Goal: Task Accomplishment & Management: Manage account settings

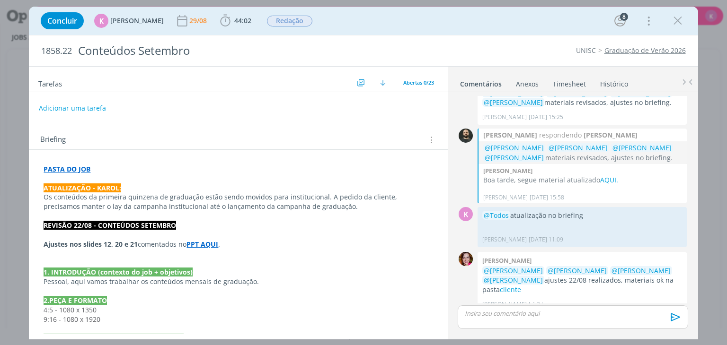
scroll to position [1458, 0]
click at [360, 132] on p "dialog" at bounding box center [572, 313] width 215 height 9
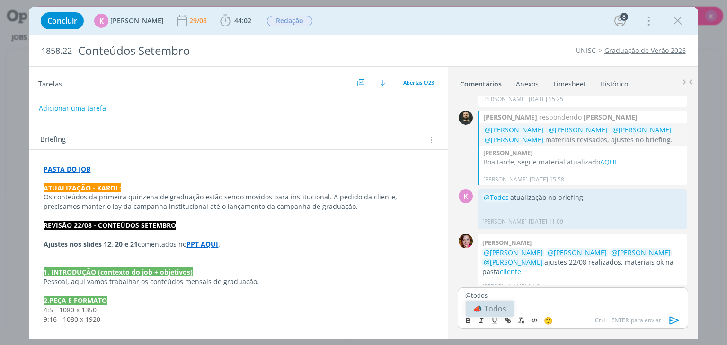
click at [360, 132] on li "📣 Todos" at bounding box center [489, 309] width 48 height 16
click at [360, 132] on icon "dialog" at bounding box center [674, 321] width 14 height 14
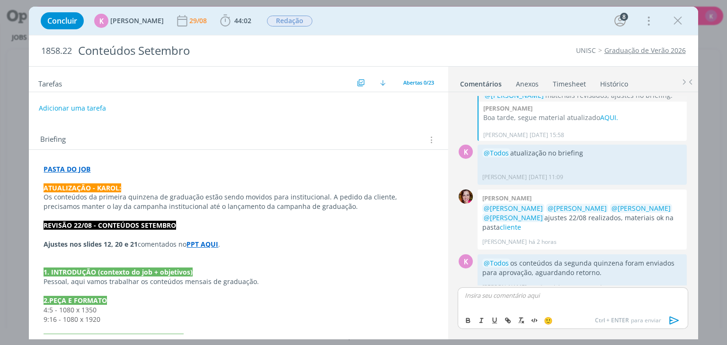
scroll to position [1521, 0]
click at [360, 22] on icon "dialog" at bounding box center [677, 21] width 14 height 14
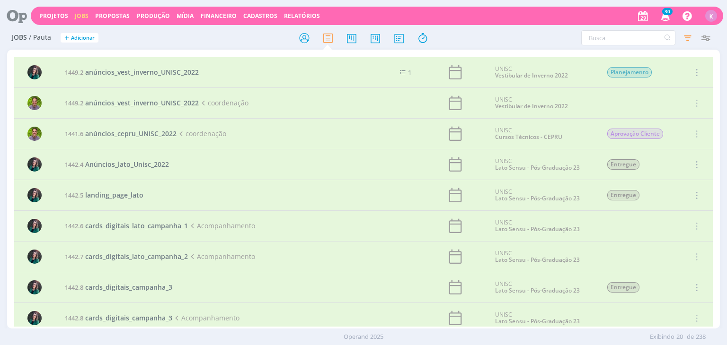
click at [51, 11] on div "Projetos Jobs Propostas Produção [GEOGRAPHIC_DATA] Financeiro Cadastros Relatór…" at bounding box center [377, 16] width 692 height 18
click at [50, 15] on link "Projetos" at bounding box center [53, 16] width 29 height 8
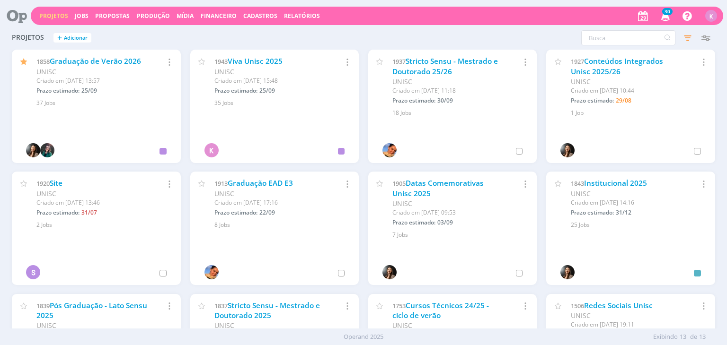
click at [11, 12] on icon at bounding box center [13, 16] width 19 height 18
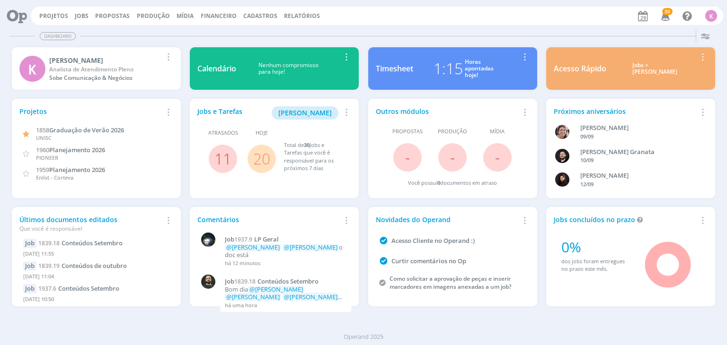
click at [257, 132] on link "20" at bounding box center [261, 159] width 17 height 20
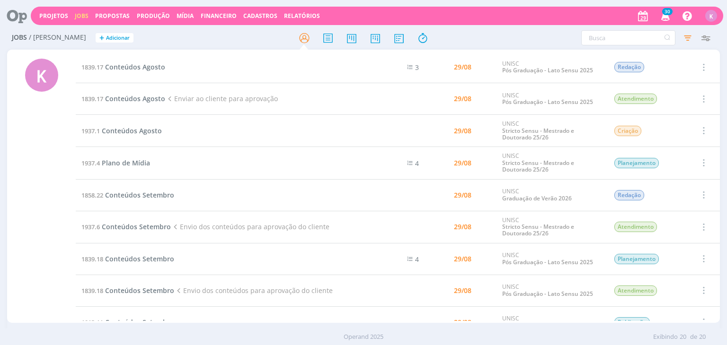
click at [18, 16] on icon at bounding box center [13, 16] width 19 height 18
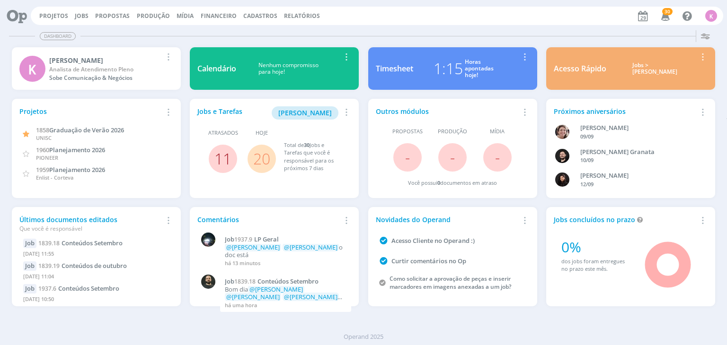
click at [223, 132] on link "11" at bounding box center [222, 159] width 17 height 20
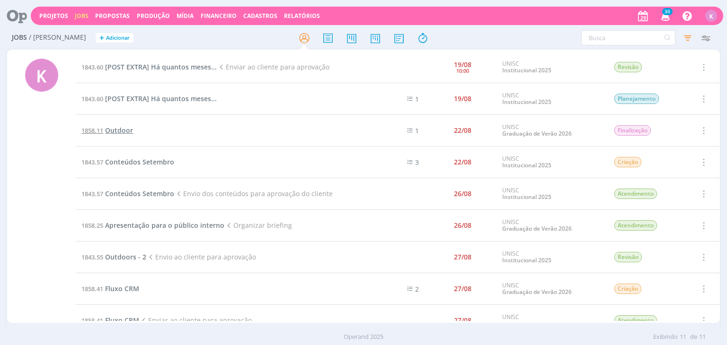
click at [116, 131] on span "Outdoor" at bounding box center [119, 130] width 28 height 9
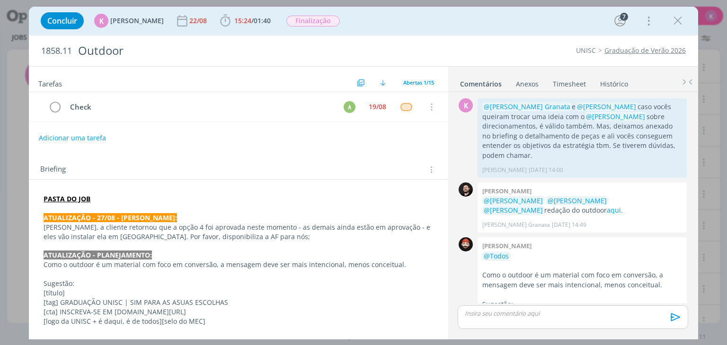
scroll to position [708, 0]
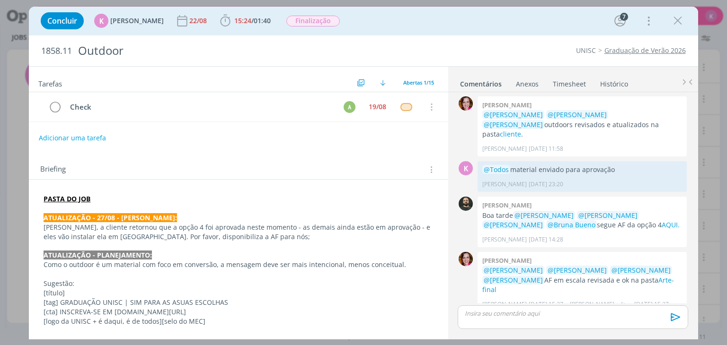
click at [113, 132] on p "[PERSON_NAME], a cliente retornou que a opção 4 foi aprovada neste momento - as…" at bounding box center [238, 232] width 389 height 19
click at [116, 132] on strong "ATUALIZAÇÃO - 27/08 - [PERSON_NAME]:" at bounding box center [110, 218] width 133 height 9
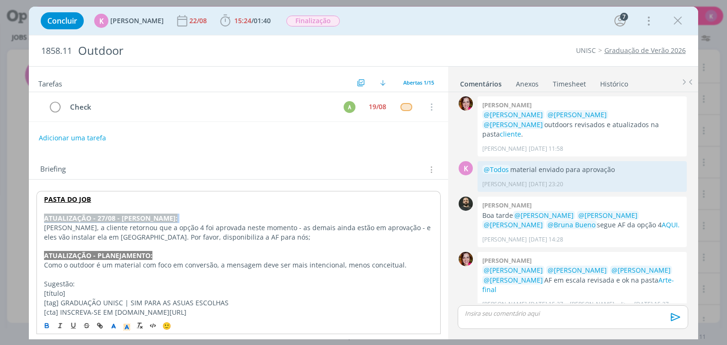
click at [116, 132] on strong "ATUALIZAÇÃO - 27/08 - [PERSON_NAME]:" at bounding box center [110, 218] width 133 height 9
copy strong "ATUALIZAÇÃO - 27/08 - [PERSON_NAME]:"
click at [116, 132] on p "dialog" at bounding box center [238, 208] width 388 height 9
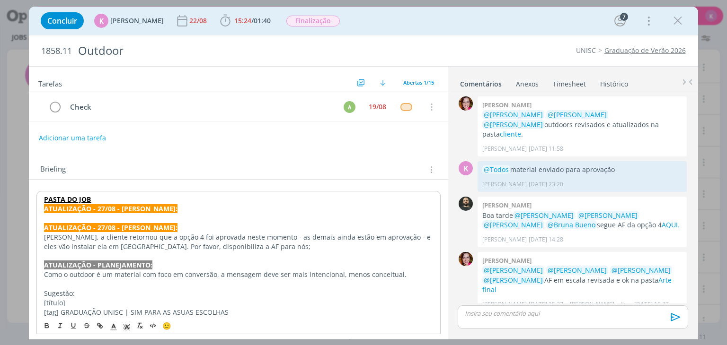
click at [104, 132] on strong "ATUALIZAÇÃO - 27/08 - [PERSON_NAME]:" at bounding box center [110, 208] width 133 height 9
click at [116, 132] on p "PASTA DO JOB" at bounding box center [238, 199] width 388 height 9
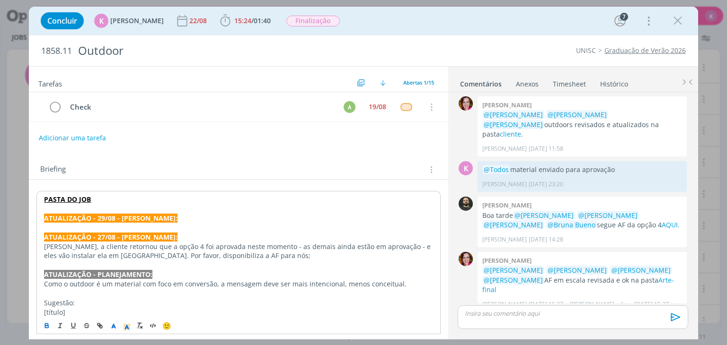
click at [112, 132] on p "dialog" at bounding box center [238, 227] width 388 height 9
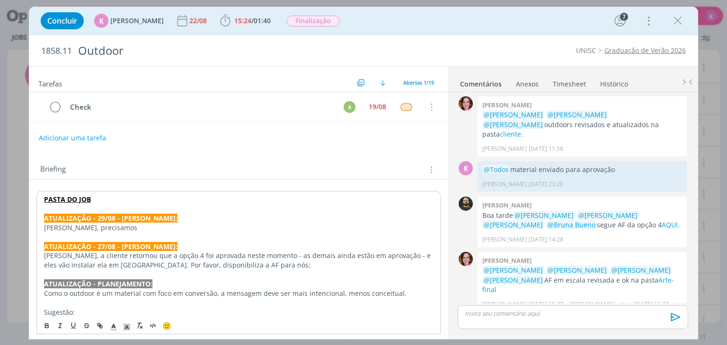
click at [112, 132] on p "[PERSON_NAME], precisamos" at bounding box center [238, 227] width 388 height 9
click at [111, 132] on p "[PERSON_NAME], precisamos" at bounding box center [238, 227] width 389 height 9
click at [360, 132] on link "Arte-final" at bounding box center [578, 285] width 192 height 18
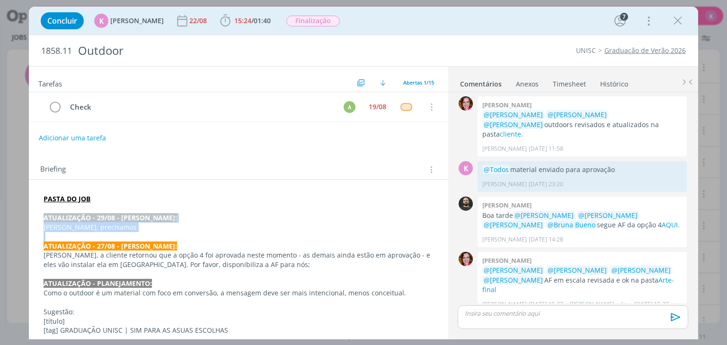
drag, startPoint x: 123, startPoint y: 231, endPoint x: 43, endPoint y: 212, distance: 82.2
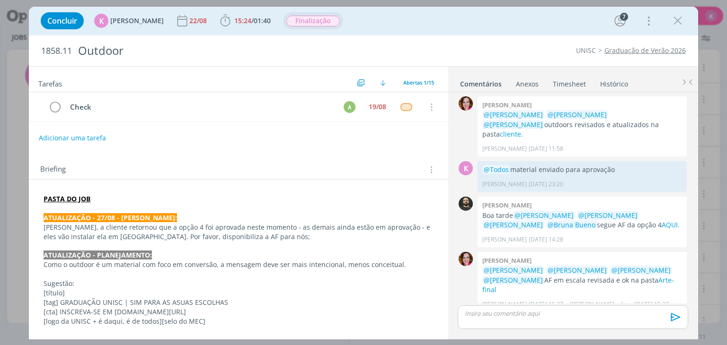
click at [321, 26] on div "Finalização" at bounding box center [313, 21] width 54 height 12
click at [322, 21] on span "Finalização" at bounding box center [312, 21] width 53 height 11
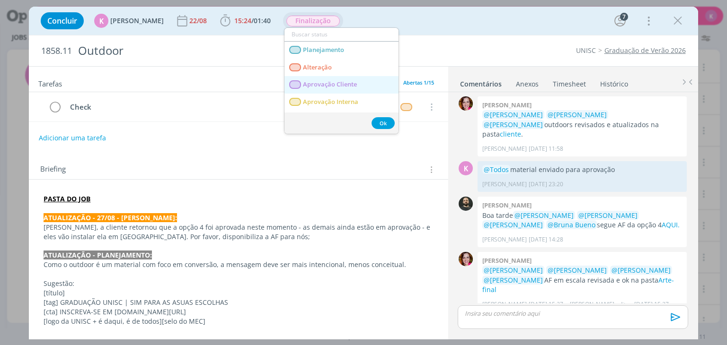
click at [335, 81] on span "Aprovação Cliente" at bounding box center [330, 85] width 54 height 8
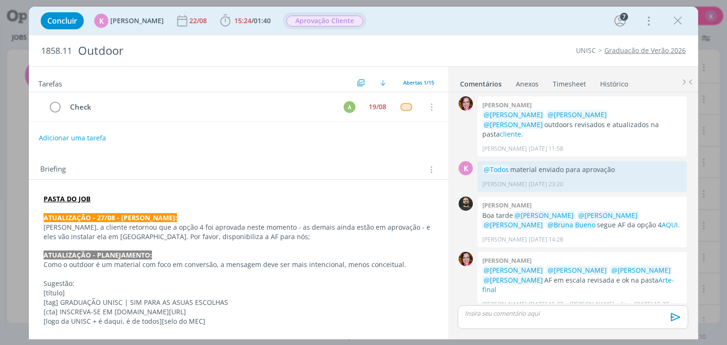
click at [360, 132] on div "dialog" at bounding box center [572, 318] width 230 height 24
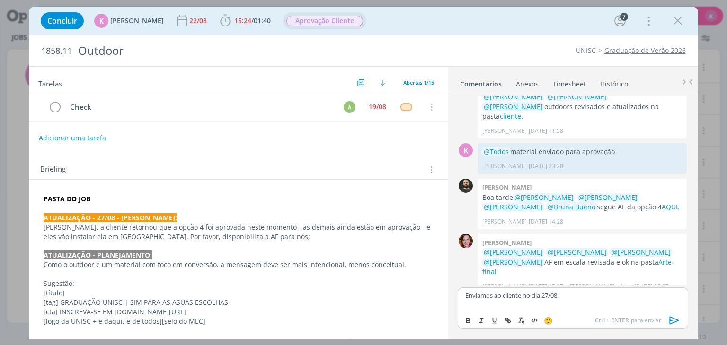
click at [360, 132] on p "Enviamos ao cliente no dia 27/08," at bounding box center [572, 295] width 215 height 9
click at [360, 132] on icon "dialog" at bounding box center [674, 321] width 14 height 14
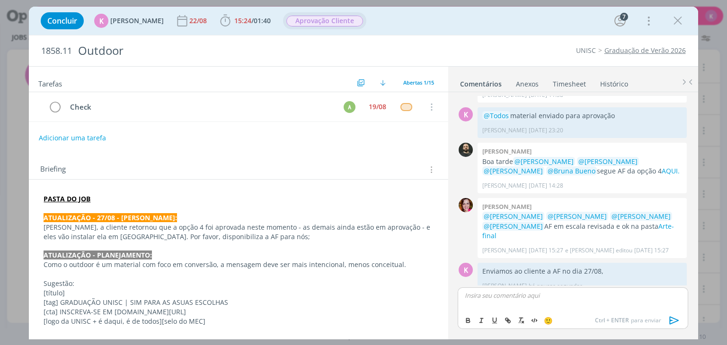
click at [360, 82] on link "Timesheet" at bounding box center [569, 82] width 34 height 14
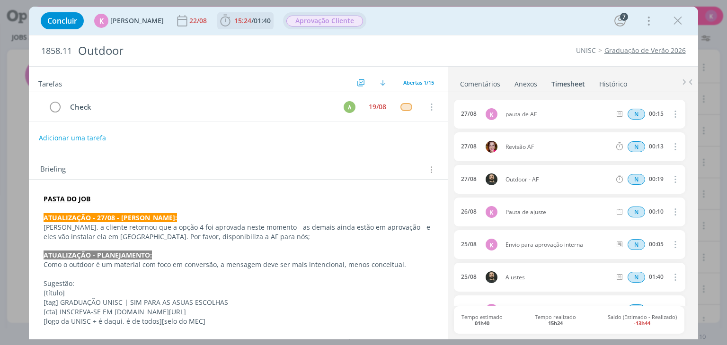
click at [242, 19] on span "15:24" at bounding box center [242, 20] width 17 height 9
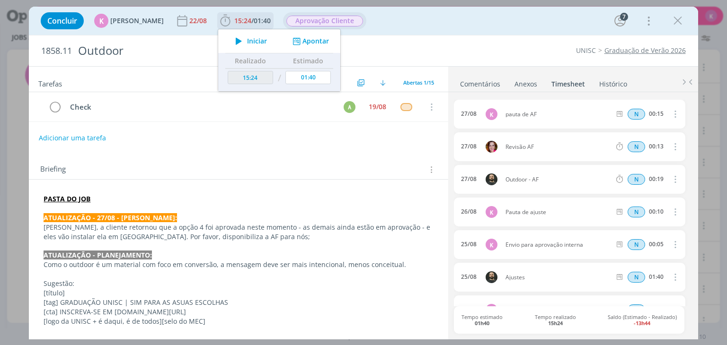
click at [307, 42] on button "Apontar" at bounding box center [309, 41] width 39 height 10
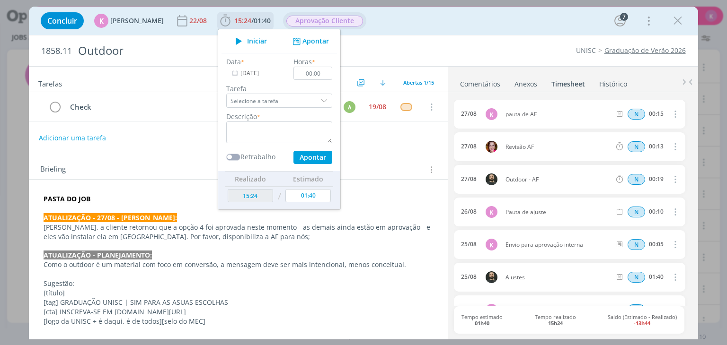
click at [255, 77] on input "[DATE]" at bounding box center [255, 73] width 59 height 13
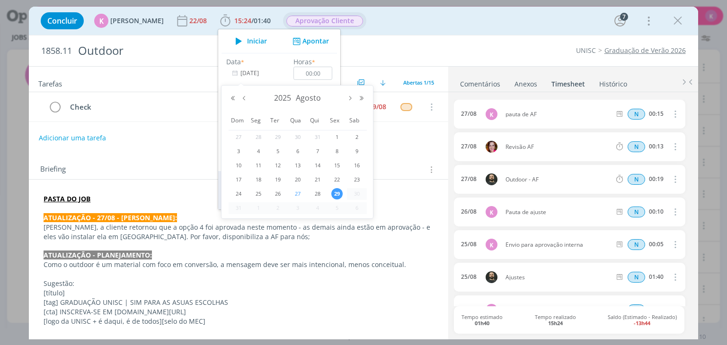
click at [301, 132] on span "27" at bounding box center [297, 193] width 11 height 11
type input "[DATE]"
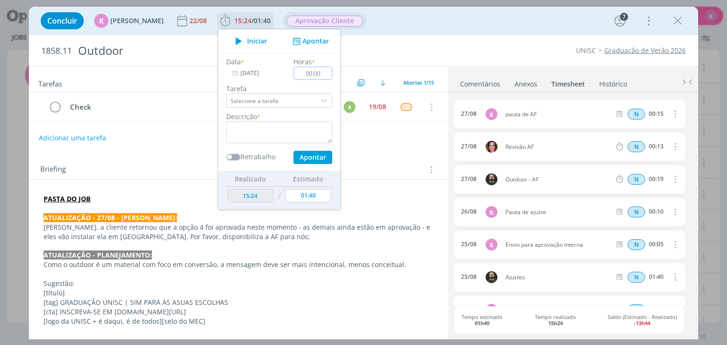
click at [326, 72] on input "00:00" at bounding box center [313, 73] width 39 height 13
type input "00:10"
click at [293, 128] on textarea "dialog" at bounding box center [279, 133] width 106 height 22
type textarea "e"
type textarea "Envio ao cliente"
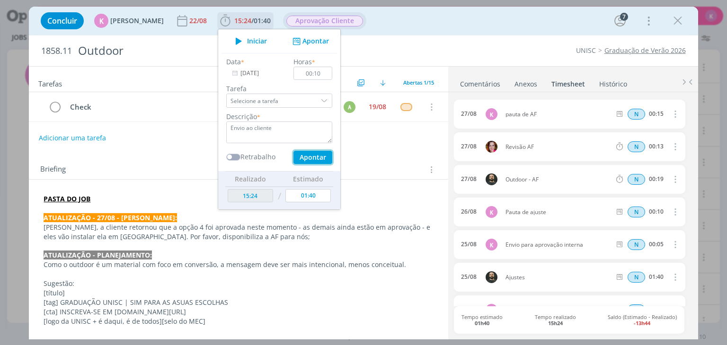
click at [299, 132] on button "Apontar" at bounding box center [312, 157] width 39 height 13
type input "15:34"
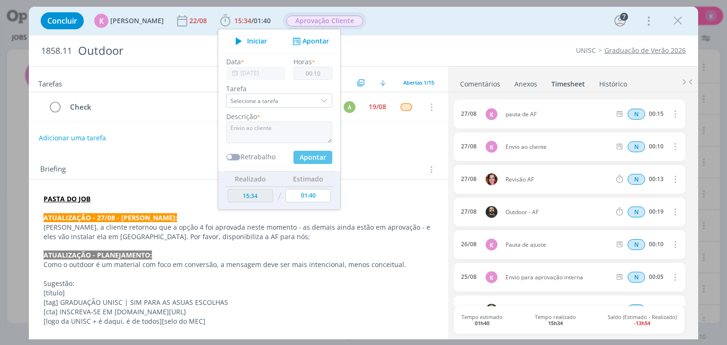
type input "[DATE]"
type input "00:00"
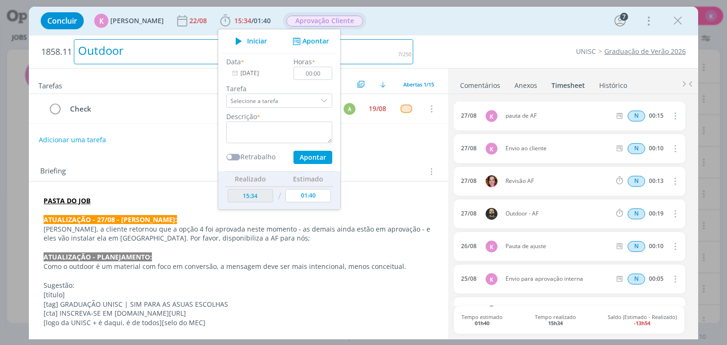
click at [360, 44] on div "Outdoor" at bounding box center [243, 51] width 339 height 25
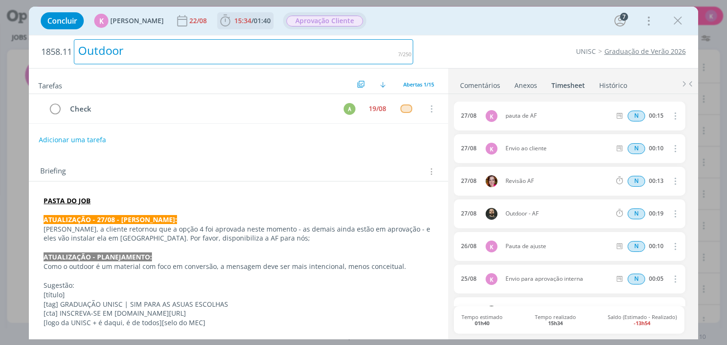
click at [243, 19] on span "15:34" at bounding box center [242, 20] width 17 height 9
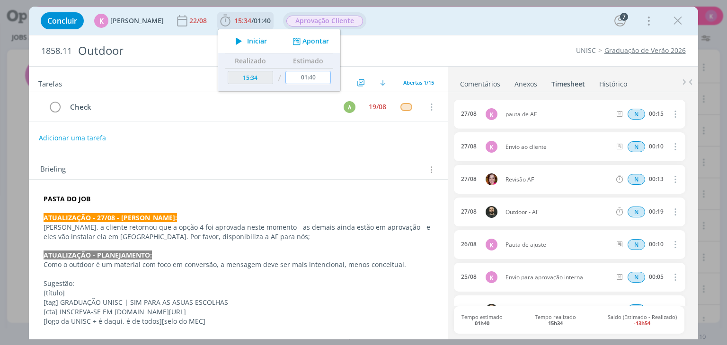
click at [302, 78] on input "01:40" at bounding box center [308, 77] width 45 height 13
type input "00:00"
click at [360, 43] on div "Outdoor" at bounding box center [243, 50] width 339 height 23
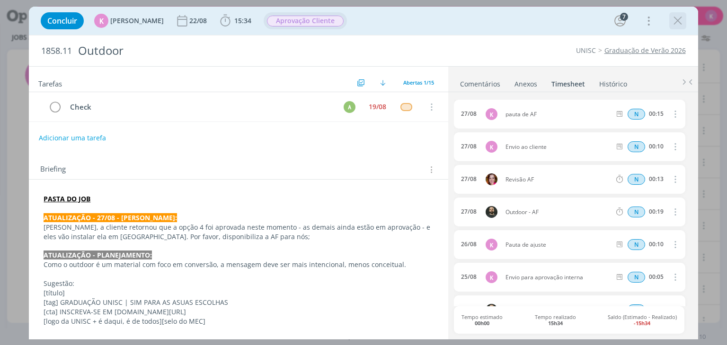
click at [360, 26] on icon "dialog" at bounding box center [677, 21] width 14 height 14
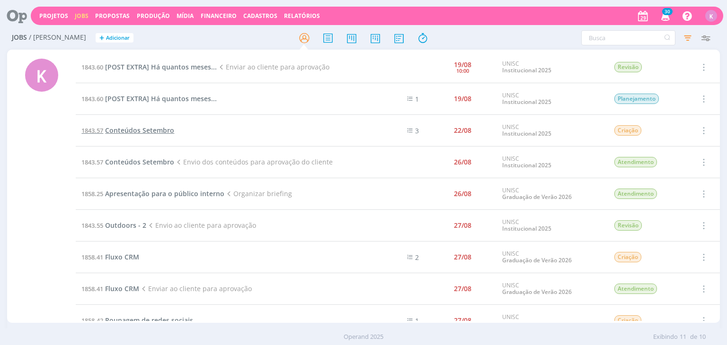
click at [149, 126] on span "Conteúdos Setembro" at bounding box center [139, 130] width 69 height 9
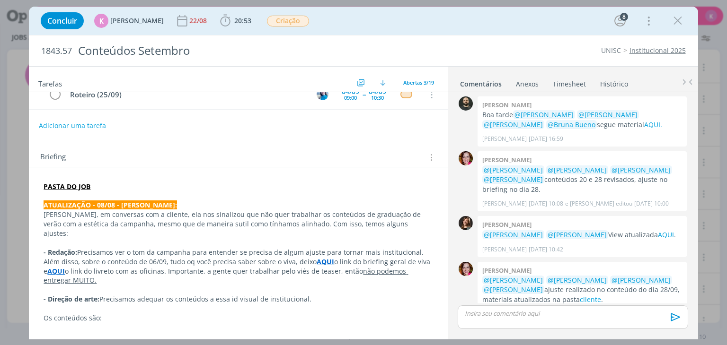
scroll to position [95, 0]
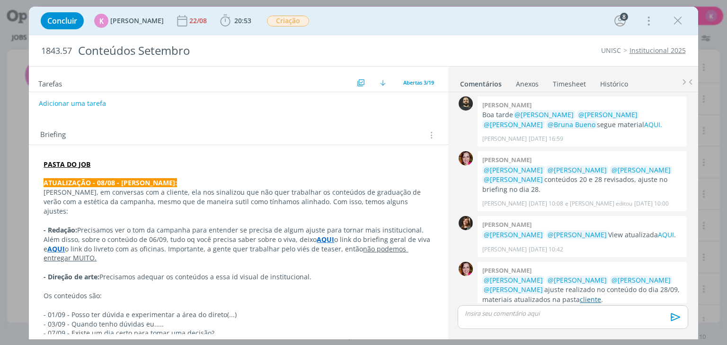
click at [360, 132] on link "cliente" at bounding box center [589, 299] width 21 height 9
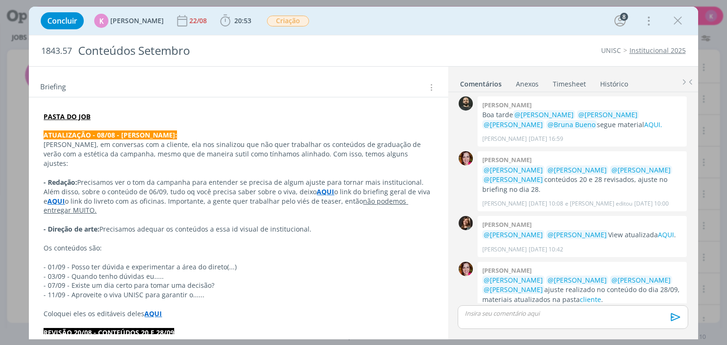
scroll to position [142, 0]
click at [360, 132] on link "AQUI" at bounding box center [666, 234] width 16 height 9
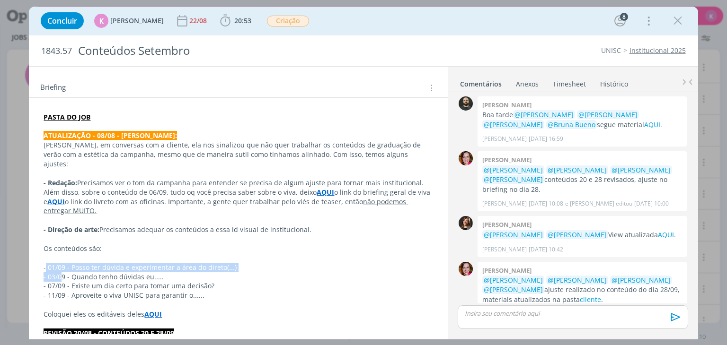
drag, startPoint x: 46, startPoint y: 260, endPoint x: 62, endPoint y: 265, distance: 17.4
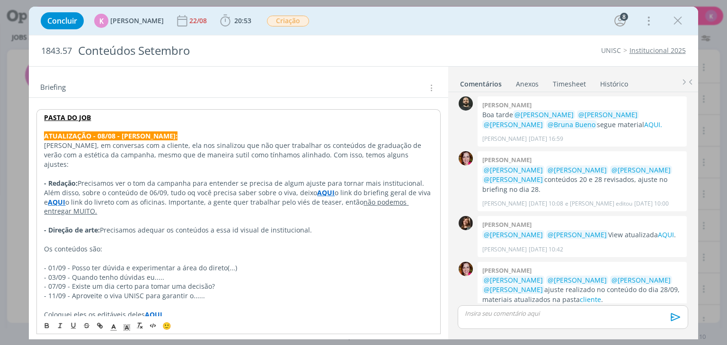
click at [100, 132] on strong "ATUALIZAÇÃO - 08/08 - [PERSON_NAME]:" at bounding box center [110, 135] width 133 height 9
click at [360, 80] on link "Histórico" at bounding box center [613, 82] width 29 height 14
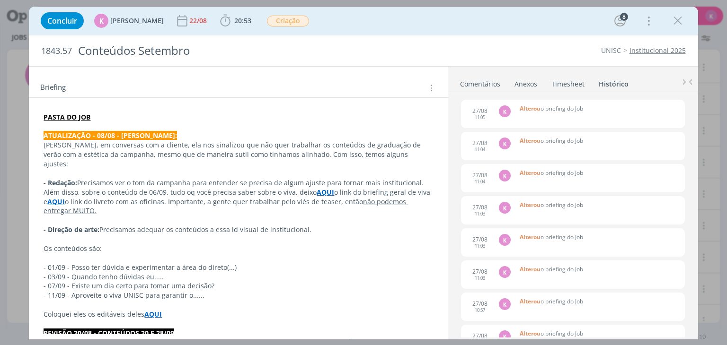
click at [97, 132] on strong "ATUALIZAÇÃO - 08/08 - [PERSON_NAME]:" at bounding box center [110, 135] width 133 height 9
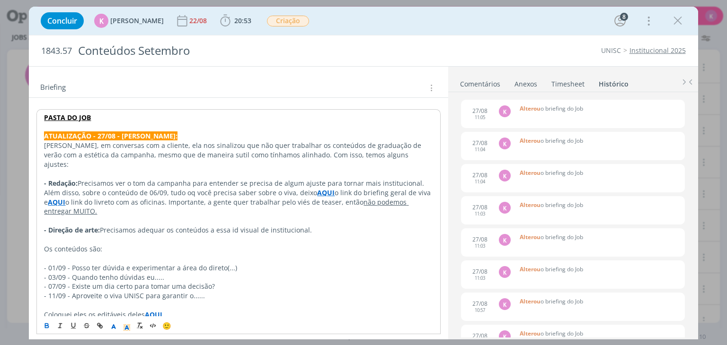
click at [360, 79] on link "Comentários" at bounding box center [479, 82] width 41 height 14
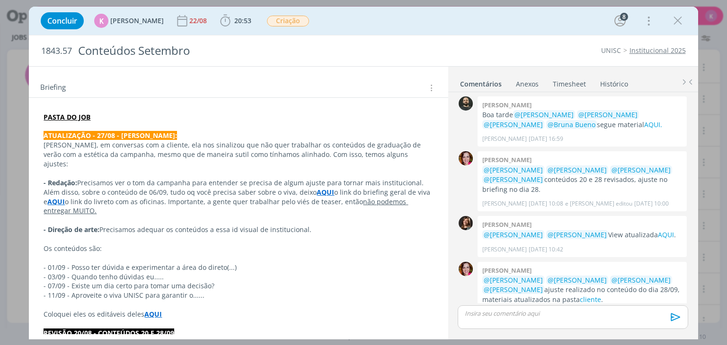
click at [290, 72] on div "Briefing Briefings Predefinidos Versões do Briefing Ver Briefing do Projeto" at bounding box center [238, 85] width 419 height 26
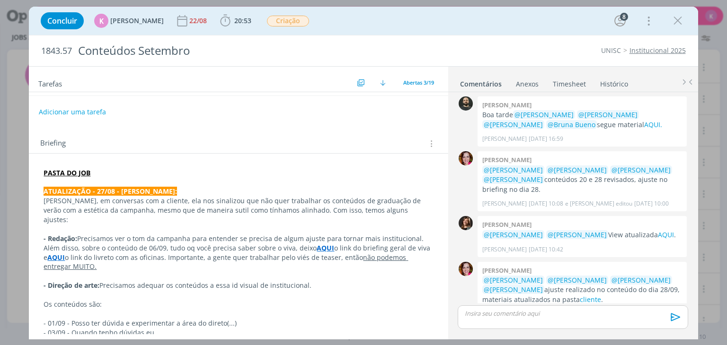
scroll to position [0, 0]
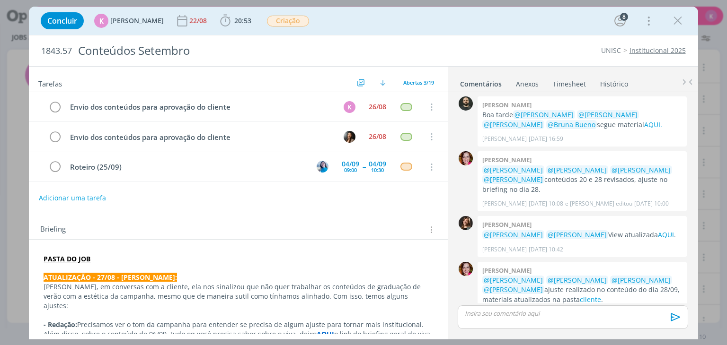
click at [83, 132] on div "Envio dos conteúdos para aprovação do cliente K 26/08 Cancelar Envio dos conteú…" at bounding box center [238, 140] width 419 height 97
click at [124, 132] on div "Adicionar uma tarefa" at bounding box center [238, 198] width 419 height 17
click at [73, 132] on button "Adicionar uma tarefa" at bounding box center [71, 198] width 67 height 16
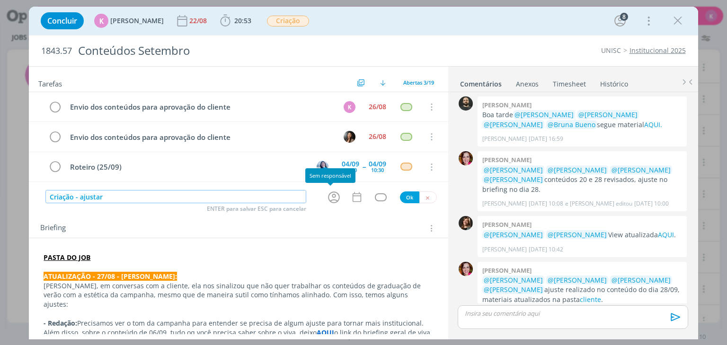
click at [327, 132] on icon "dialog" at bounding box center [333, 197] width 15 height 15
type input "Criação - ajustar"
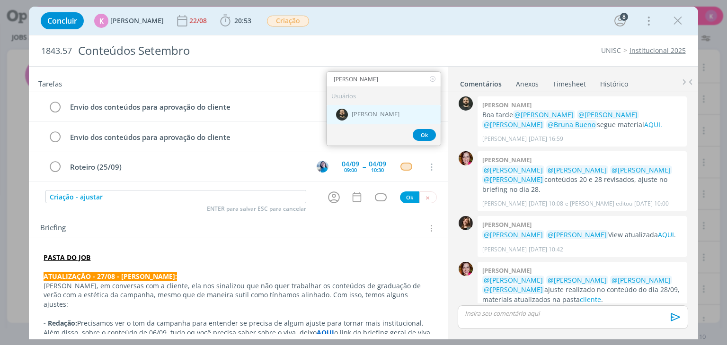
type input "[PERSON_NAME]"
click at [349, 106] on div "[PERSON_NAME]" at bounding box center [383, 114] width 114 height 19
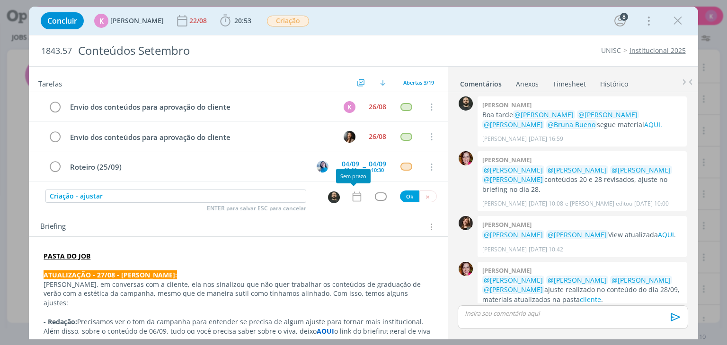
click at [352, 132] on icon "dialog" at bounding box center [357, 197] width 12 height 12
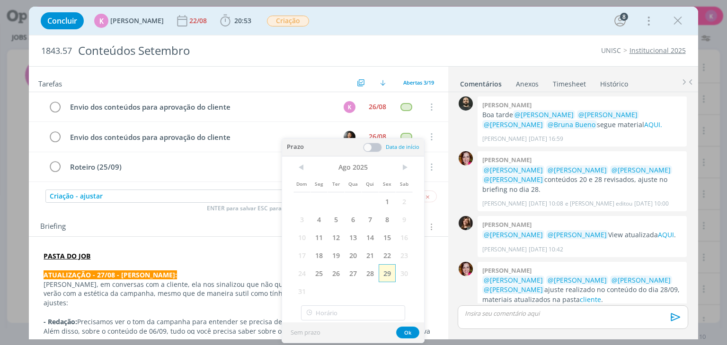
click at [360, 132] on span "29" at bounding box center [386, 273] width 17 height 18
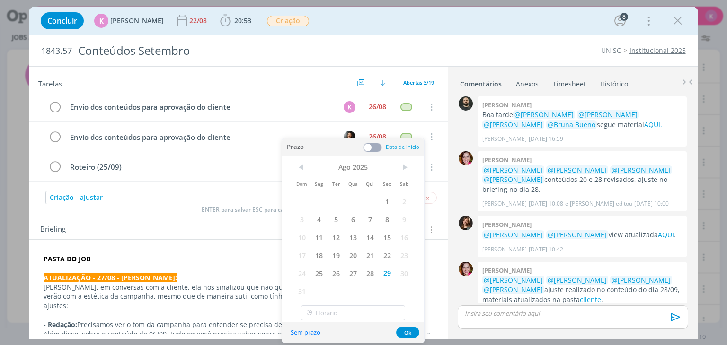
click at [360, 132] on span at bounding box center [372, 147] width 19 height 9
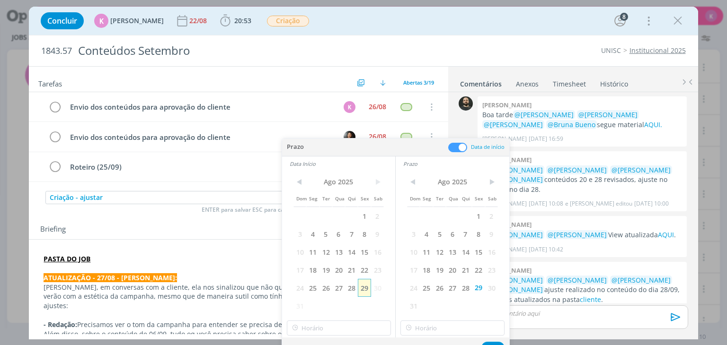
click at [360, 132] on span "29" at bounding box center [364, 288] width 13 height 18
click at [360, 132] on button "Ok" at bounding box center [492, 348] width 23 height 12
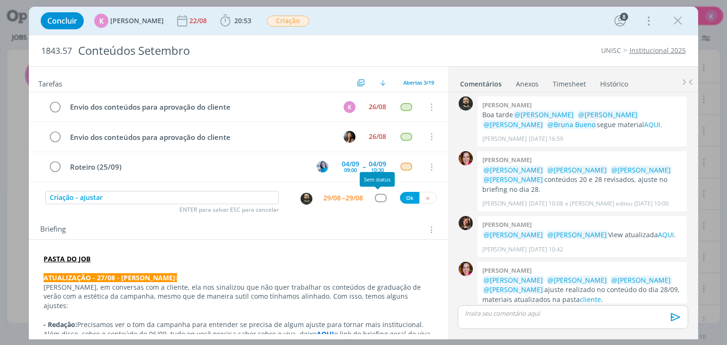
click at [360, 132] on div "dialog" at bounding box center [381, 198] width 12 height 8
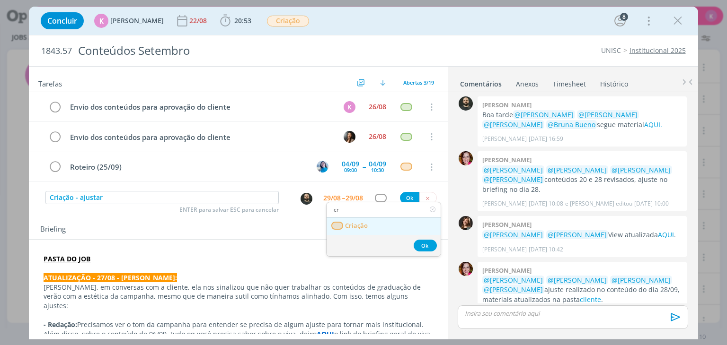
type input "cr"
click at [360, 132] on link "Criação" at bounding box center [383, 227] width 114 height 18
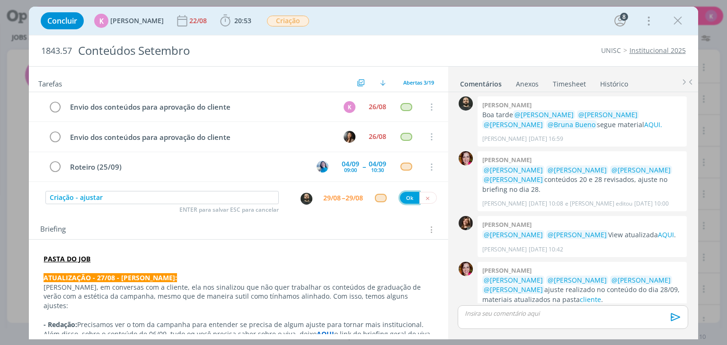
click at [360, 132] on button "Ok" at bounding box center [409, 198] width 19 height 12
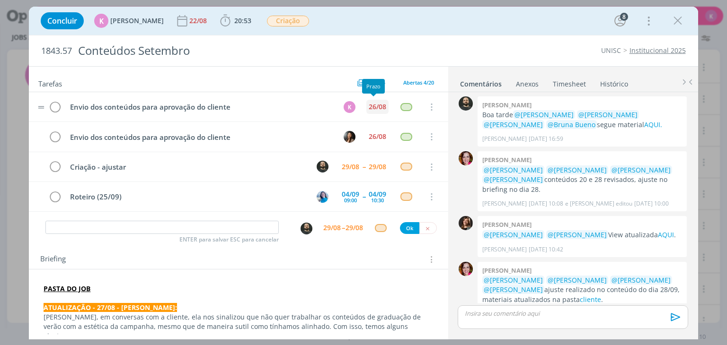
click at [360, 104] on div "26/08" at bounding box center [378, 107] width 18 height 7
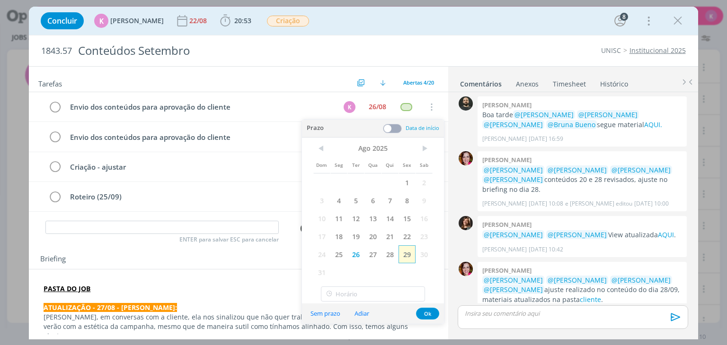
click at [360, 132] on span "29" at bounding box center [406, 255] width 17 height 18
click at [360, 132] on button "Ok" at bounding box center [427, 314] width 23 height 12
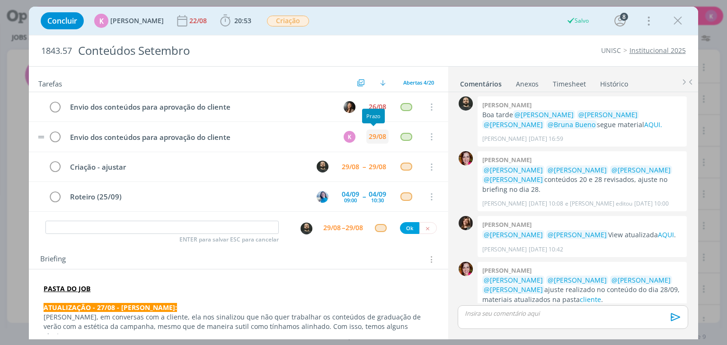
click at [360, 132] on div "29/08" at bounding box center [378, 136] width 18 height 7
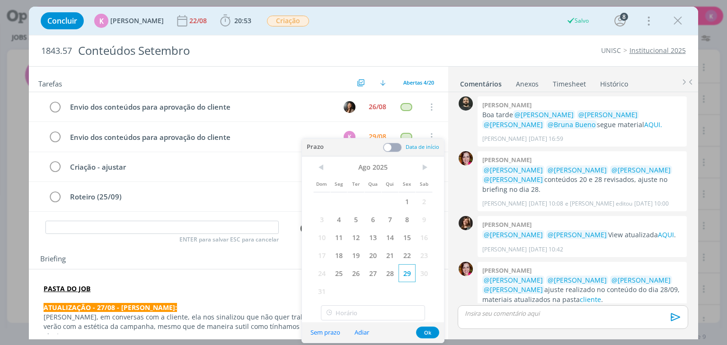
click at [360, 132] on span "29" at bounding box center [406, 273] width 17 height 18
click at [360, 132] on button "Ok" at bounding box center [427, 333] width 23 height 12
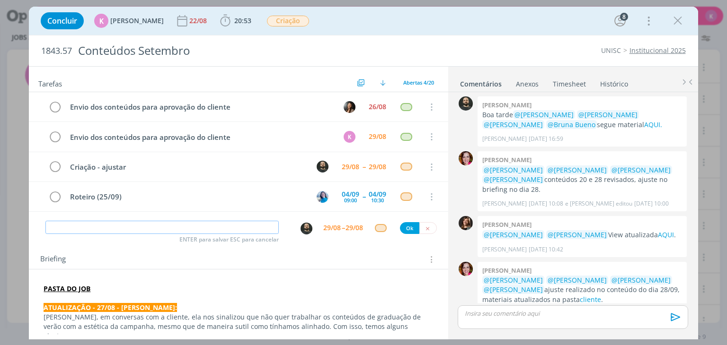
click at [135, 132] on input "dialog" at bounding box center [161, 227] width 233 height 13
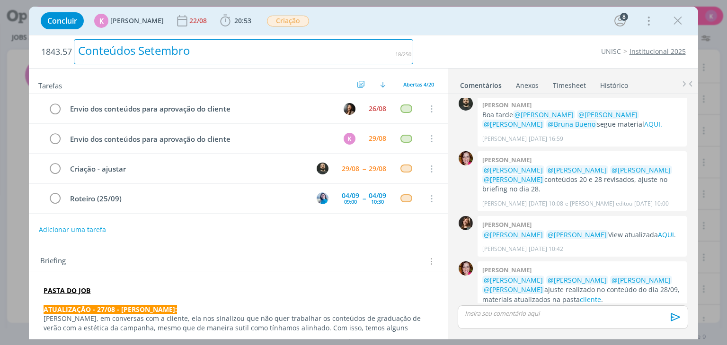
click at [303, 53] on div "Conteúdos Setembro" at bounding box center [243, 51] width 339 height 25
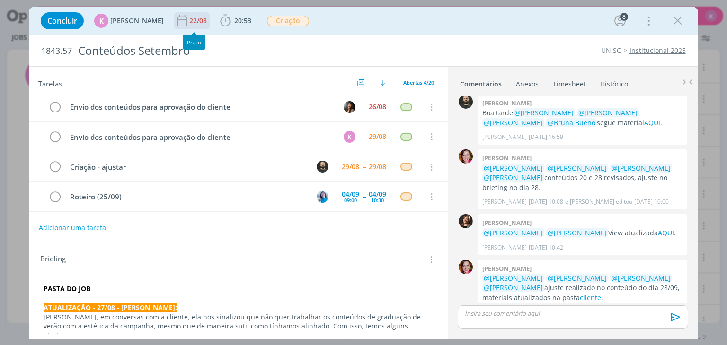
scroll to position [1307, 0]
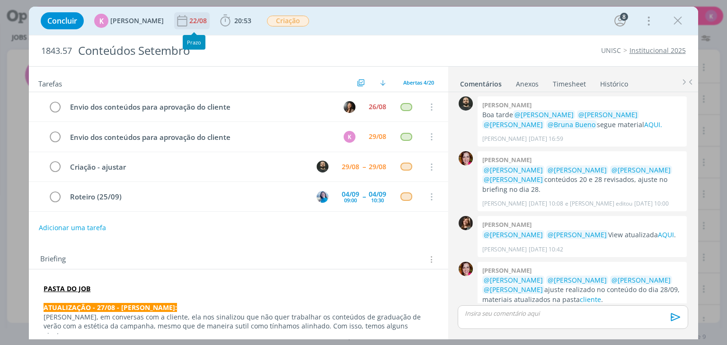
click at [191, 14] on div "22/08" at bounding box center [198, 20] width 19 height 17
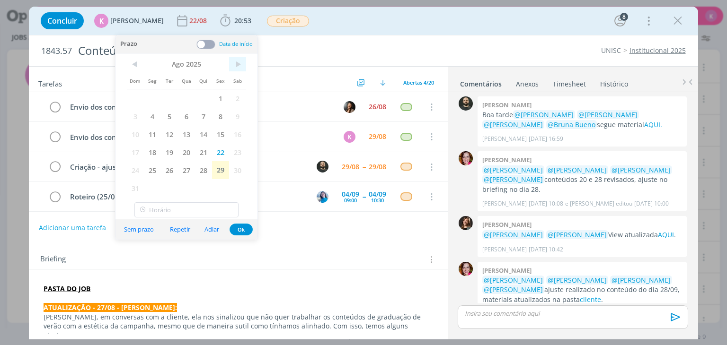
click at [238, 58] on span ">" at bounding box center [237, 64] width 17 height 14
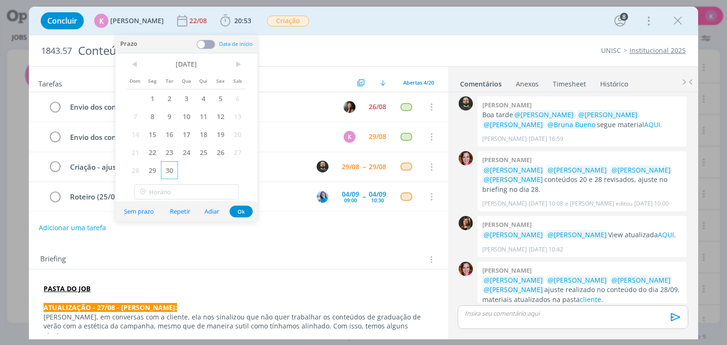
click at [170, 132] on span "30" at bounding box center [169, 170] width 17 height 18
click at [242, 132] on button "Ok" at bounding box center [240, 212] width 23 height 12
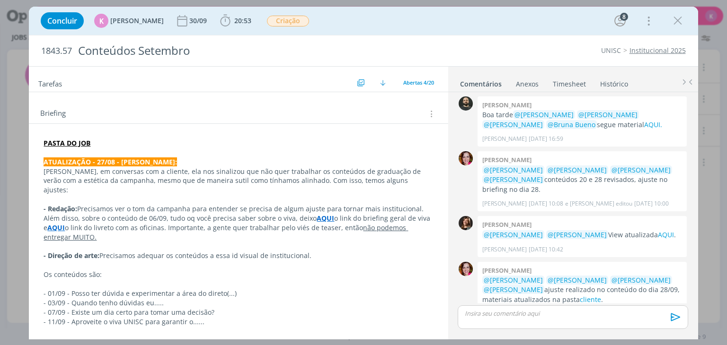
scroll to position [189, 0]
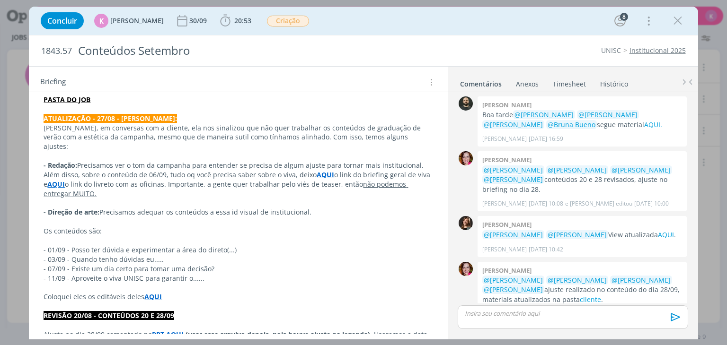
click at [316, 132] on strong "AQUI" at bounding box center [325, 174] width 18 height 9
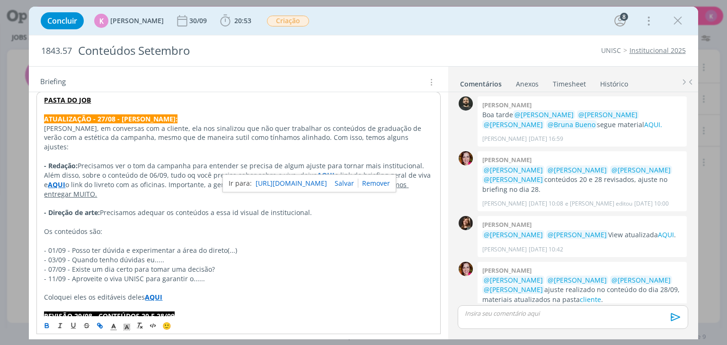
click at [327, 132] on link "[URL][DOMAIN_NAME]" at bounding box center [290, 183] width 71 height 12
click at [320, 132] on strong "AQUI" at bounding box center [326, 175] width 18 height 9
click at [55, 132] on strong "AQUI" at bounding box center [57, 184] width 18 height 9
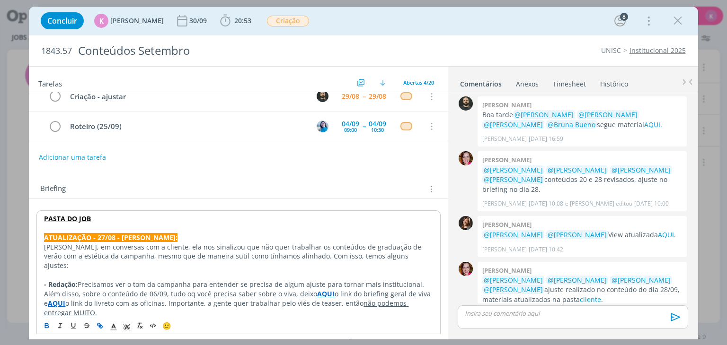
scroll to position [95, 0]
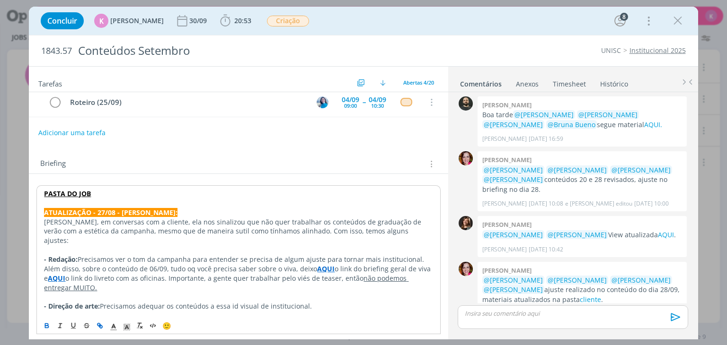
click at [70, 132] on button "Adicionar uma tarefa" at bounding box center [71, 133] width 67 height 16
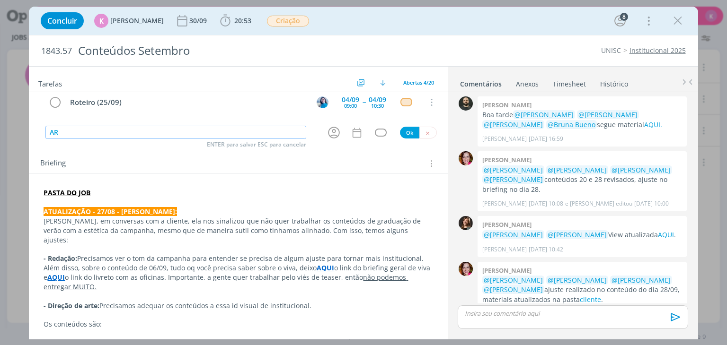
type input "A"
click at [201, 126] on input "Redação - criar 06/06" at bounding box center [175, 132] width 261 height 13
type input "Redação - criar 06/09"
click at [329, 127] on icon "dialog" at bounding box center [333, 132] width 15 height 15
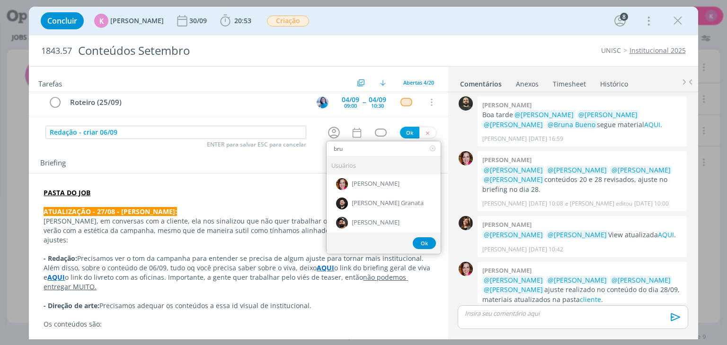
type input "bru"
click at [360, 132] on span "[PERSON_NAME] Granata" at bounding box center [387, 204] width 72 height 8
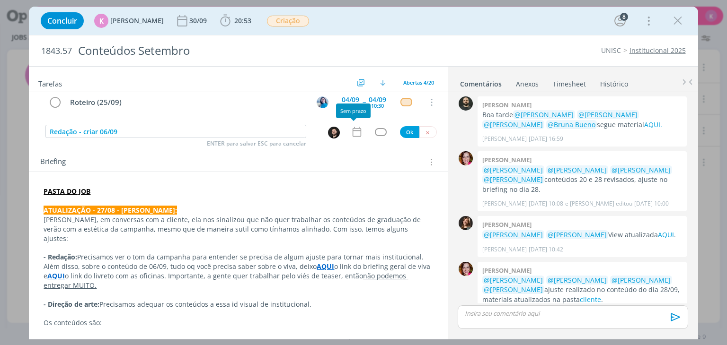
click at [354, 132] on icon "dialog" at bounding box center [356, 132] width 9 height 10
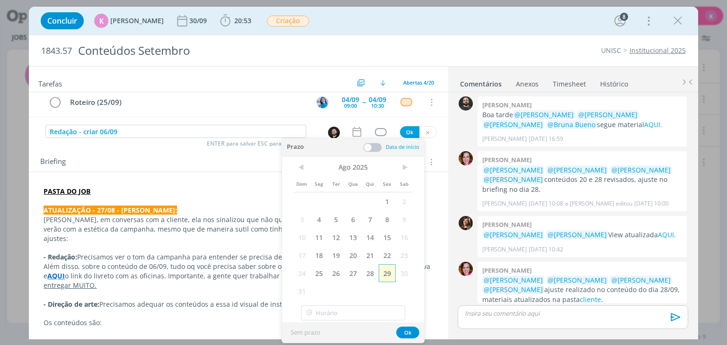
click at [360, 132] on span "29" at bounding box center [386, 273] width 17 height 18
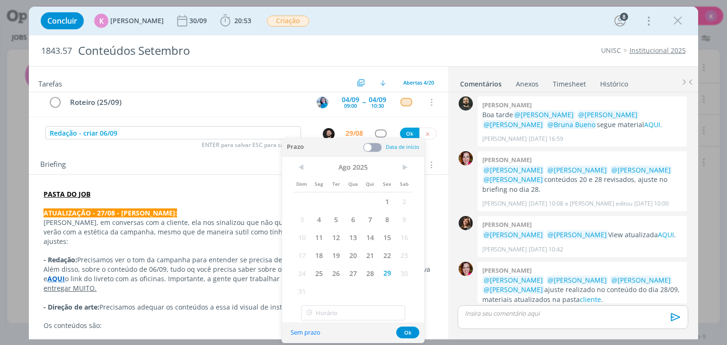
drag, startPoint x: 374, startPoint y: 143, endPoint x: 375, endPoint y: 202, distance: 58.7
click at [360, 132] on span at bounding box center [372, 147] width 19 height 9
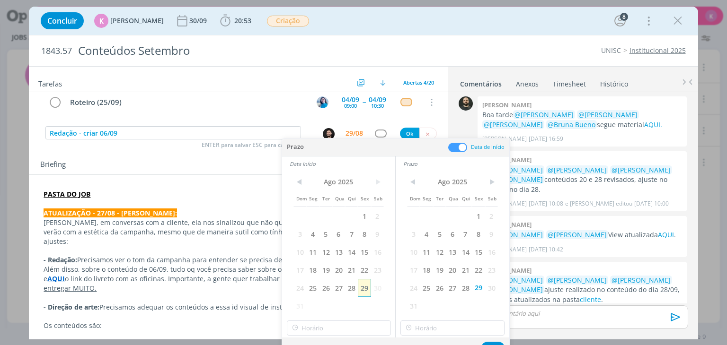
click at [360, 132] on span "29" at bounding box center [364, 288] width 13 height 18
click at [344, 132] on input "14:00" at bounding box center [339, 328] width 104 height 15
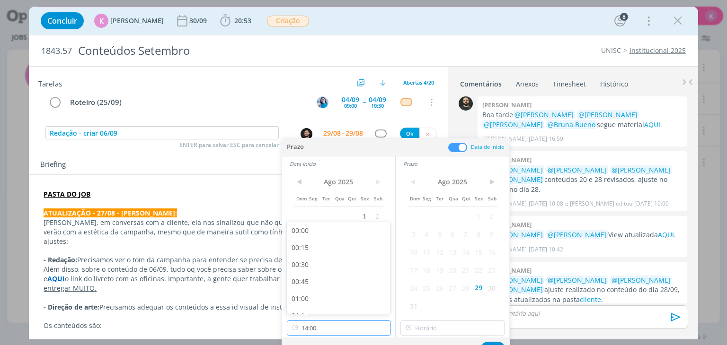
scroll to position [882, 0]
drag, startPoint x: 316, startPoint y: 269, endPoint x: 325, endPoint y: 271, distance: 9.6
click at [317, 132] on div "13:30" at bounding box center [340, 268] width 106 height 17
type input "13:30"
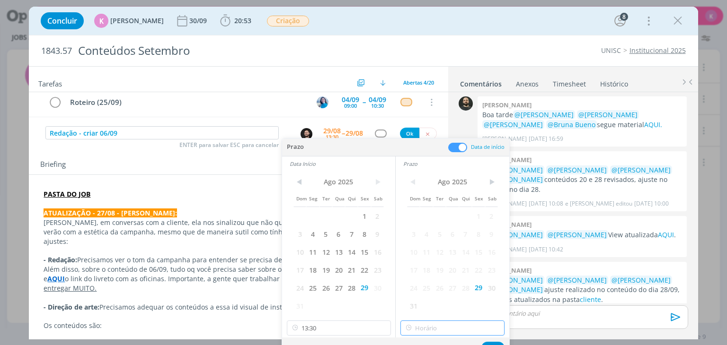
type input "14:00"
click at [360, 132] on input "14:00" at bounding box center [452, 328] width 104 height 15
click at [360, 132] on div "14:00" at bounding box center [454, 302] width 106 height 17
click at [360, 132] on input "14:00" at bounding box center [452, 328] width 104 height 15
click at [360, 132] on div "Sem prazo Ok" at bounding box center [395, 348] width 227 height 20
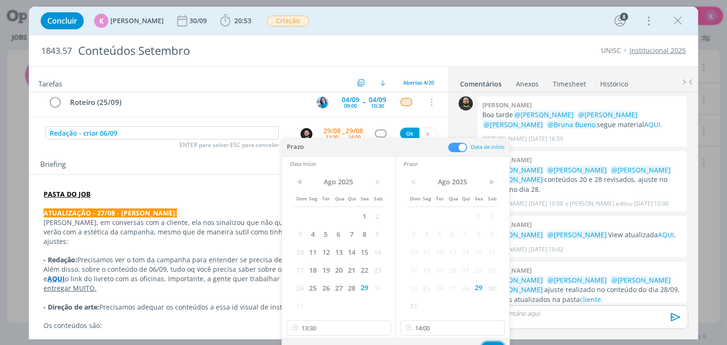
click at [360, 132] on button "Ok" at bounding box center [492, 348] width 23 height 12
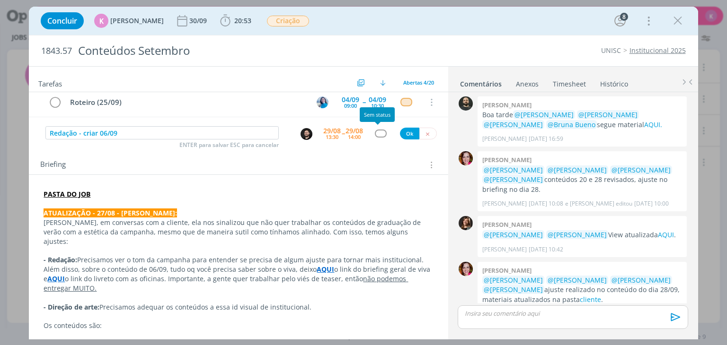
click at [360, 132] on div "dialog" at bounding box center [381, 134] width 12 height 8
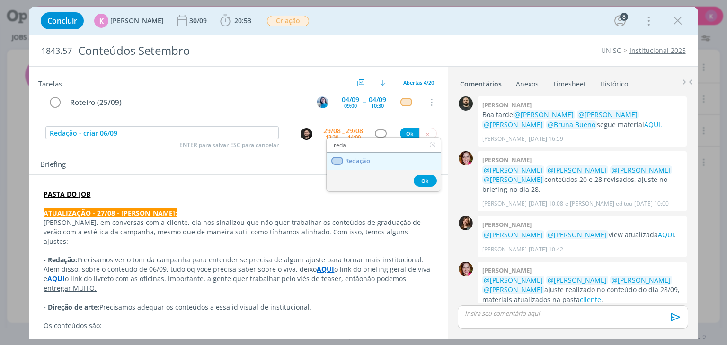
type input "reda"
click at [360, 132] on link "Redação" at bounding box center [383, 162] width 114 height 18
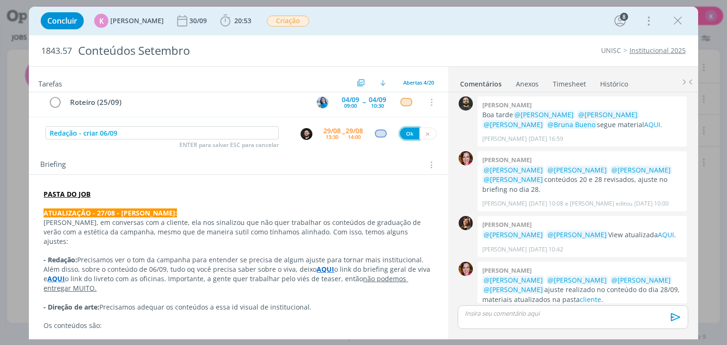
click at [360, 132] on button "Ok" at bounding box center [409, 134] width 19 height 12
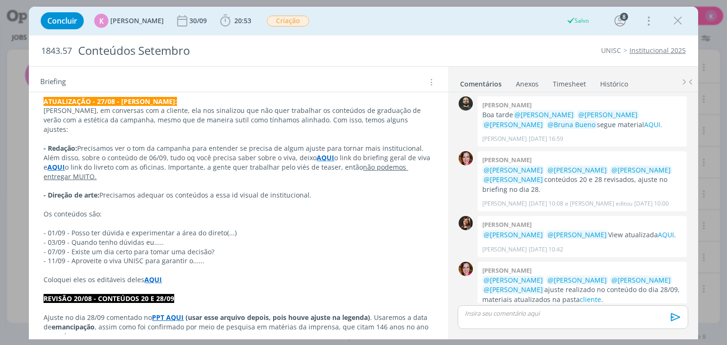
scroll to position [231, 0]
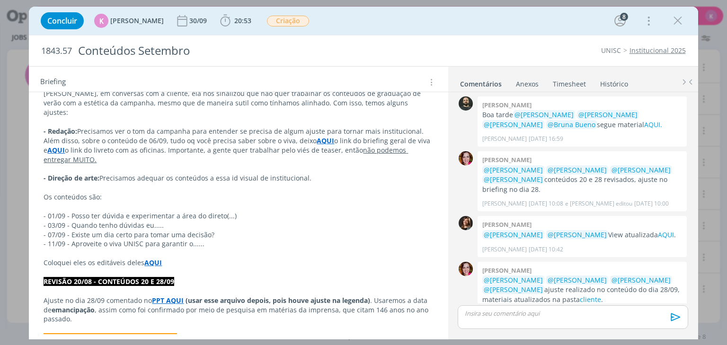
click at [150, 132] on strong "AQUI" at bounding box center [153, 262] width 18 height 9
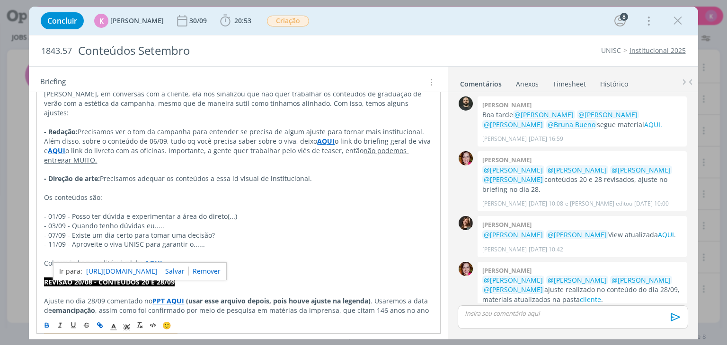
click at [158, 132] on link "[URL][DOMAIN_NAME]" at bounding box center [121, 271] width 71 height 12
click at [272, 132] on p "- 01/09 - Posso ter dúvida e experimentar a área do direto(...)" at bounding box center [238, 216] width 388 height 9
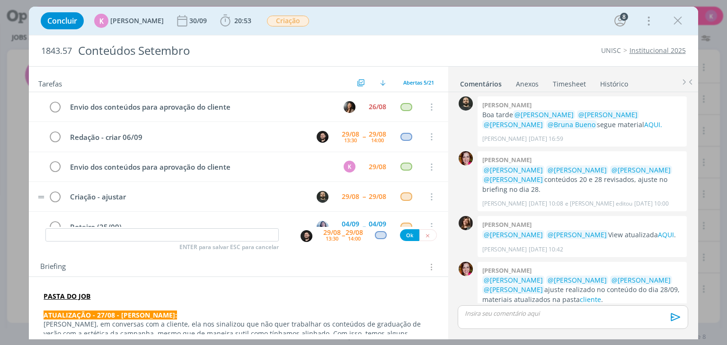
scroll to position [0, 0]
click at [87, 132] on input "dialog" at bounding box center [161, 234] width 233 height 13
type input "Redação - conteúdos graduação - ajustes de tom"
click at [345, 132] on div "[DATE] 14:00" at bounding box center [354, 235] width 18 height 17
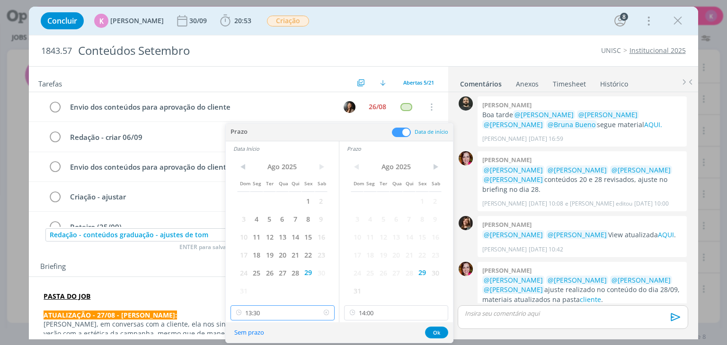
click at [285, 132] on input "13:30" at bounding box center [282, 313] width 104 height 15
click at [360, 132] on input "14:00" at bounding box center [396, 313] width 104 height 15
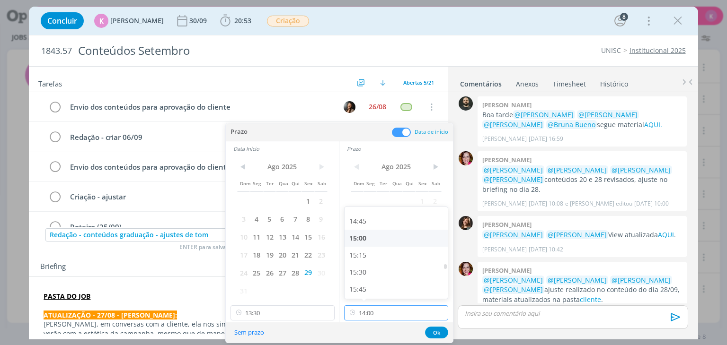
scroll to position [1024, 0]
click at [360, 132] on div "16:00" at bounding box center [397, 281] width 106 height 17
type input "16:00"
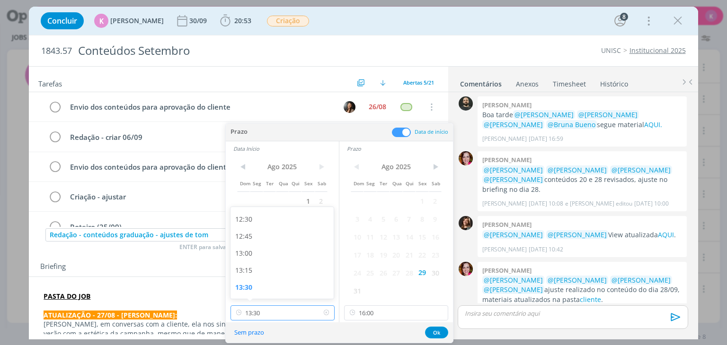
click at [288, 132] on input "13:30" at bounding box center [282, 313] width 104 height 15
click at [271, 132] on div "14:00" at bounding box center [283, 274] width 106 height 17
type input "14:00"
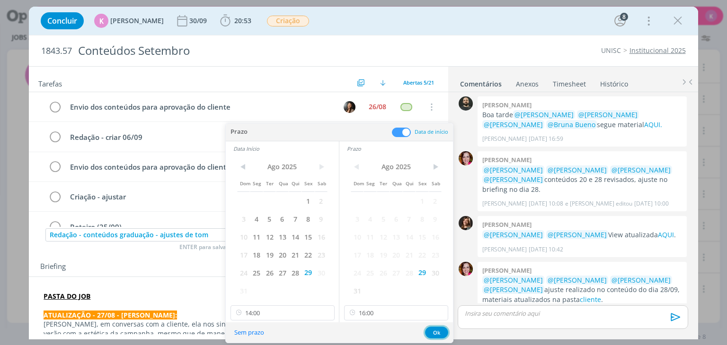
click at [360, 132] on button "Ok" at bounding box center [436, 333] width 23 height 12
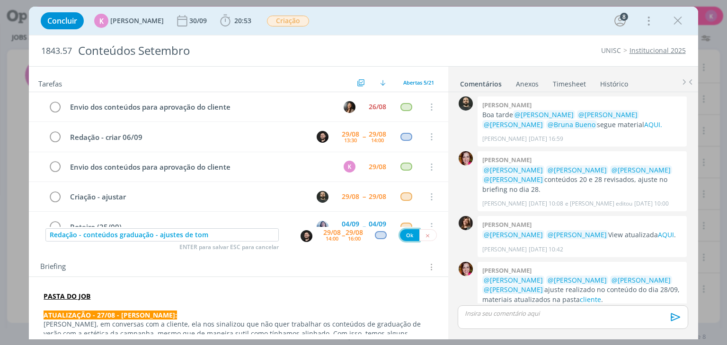
click at [360, 132] on button "Ok" at bounding box center [409, 235] width 19 height 12
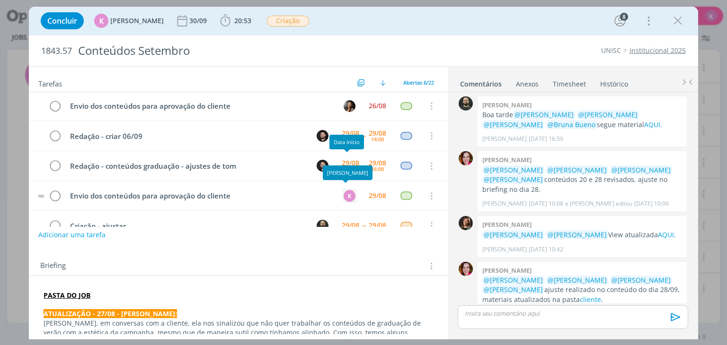
scroll to position [0, 0]
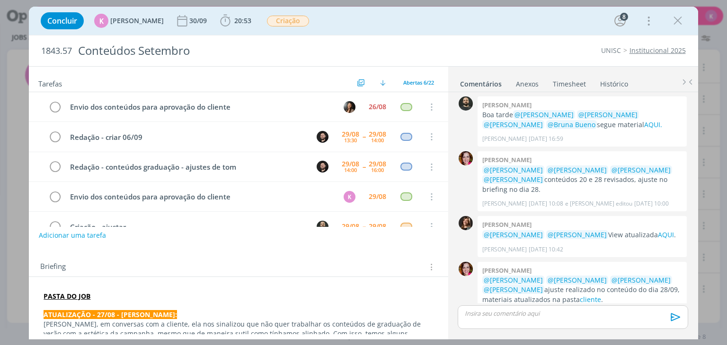
click at [360, 132] on p "dialog" at bounding box center [572, 313] width 215 height 9
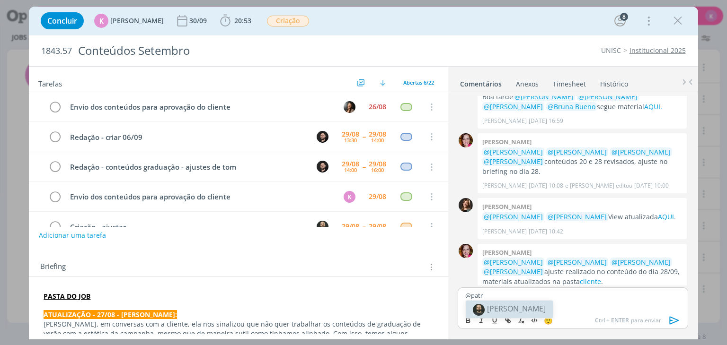
click at [360, 132] on span "[PERSON_NAME]" at bounding box center [516, 309] width 59 height 10
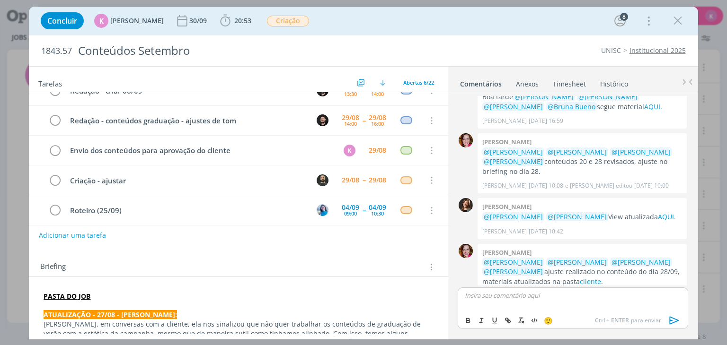
scroll to position [47, 0]
click at [342, 132] on div "29/08" at bounding box center [351, 179] width 18 height 7
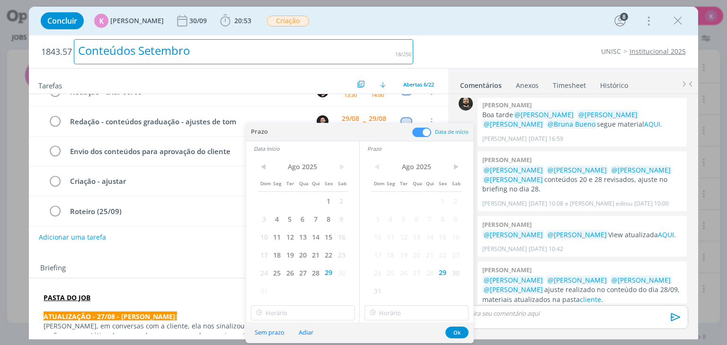
click at [327, 47] on div "Conteúdos Setembro" at bounding box center [243, 51] width 339 height 25
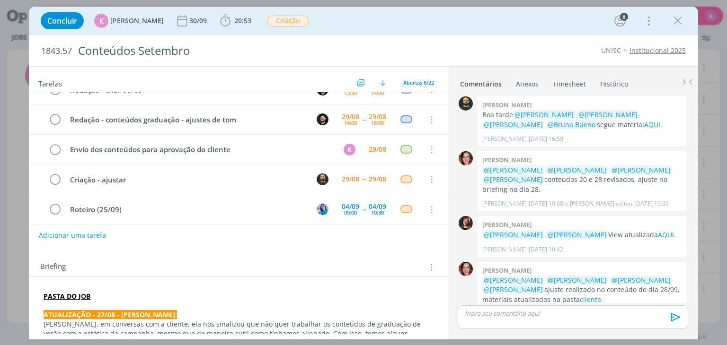
click at [360, 44] on div "1843.57 Conteúdos Setembro UNISC Institucional 2025" at bounding box center [363, 50] width 668 height 31
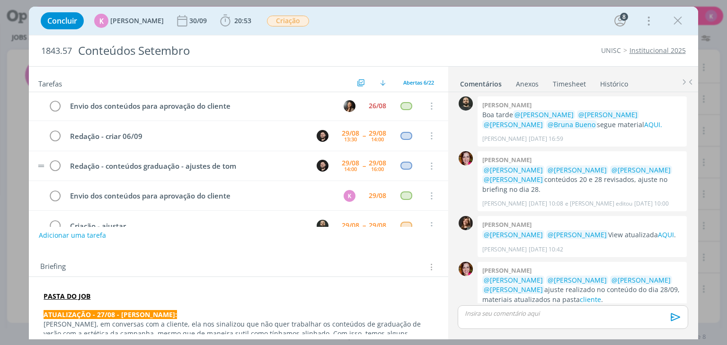
scroll to position [0, 0]
click at [360, 48] on link "Institucional 2025" at bounding box center [657, 50] width 56 height 9
